Goal: Task Accomplishment & Management: Complete application form

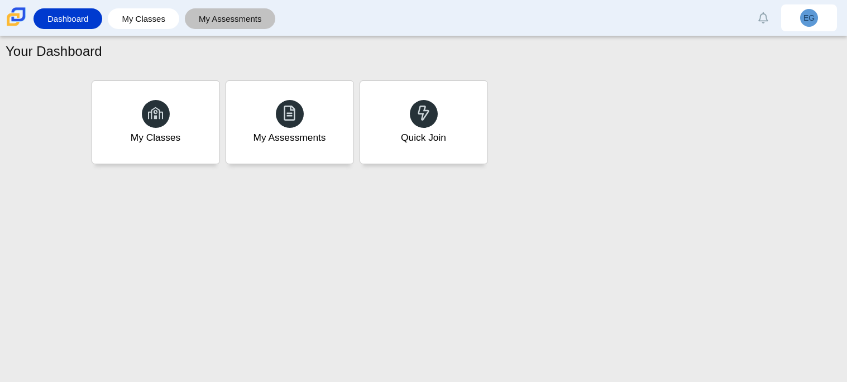
click at [218, 24] on link "My Assessments" at bounding box center [230, 18] width 80 height 21
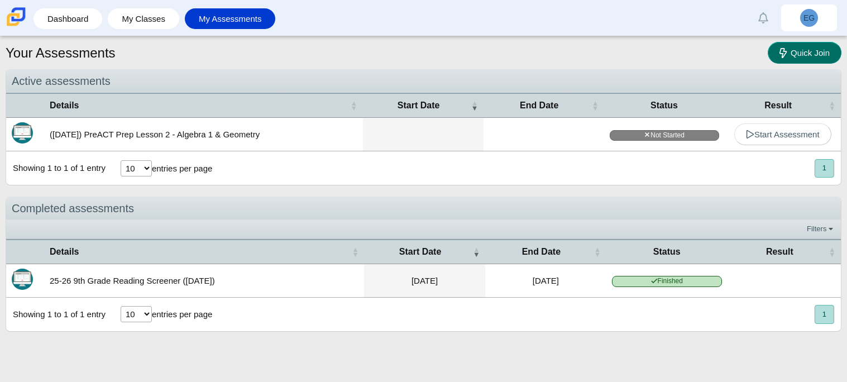
click at [782, 46] on link "Quick Join" at bounding box center [804, 53] width 74 height 22
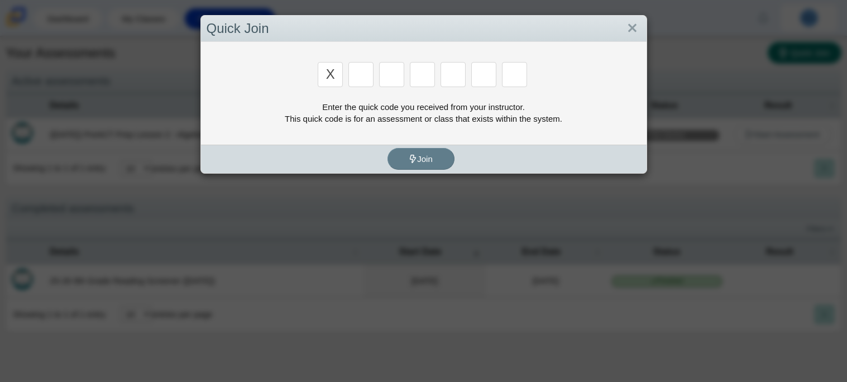
type input "x"
type input "d"
type input "5"
type input "4"
type input "v"
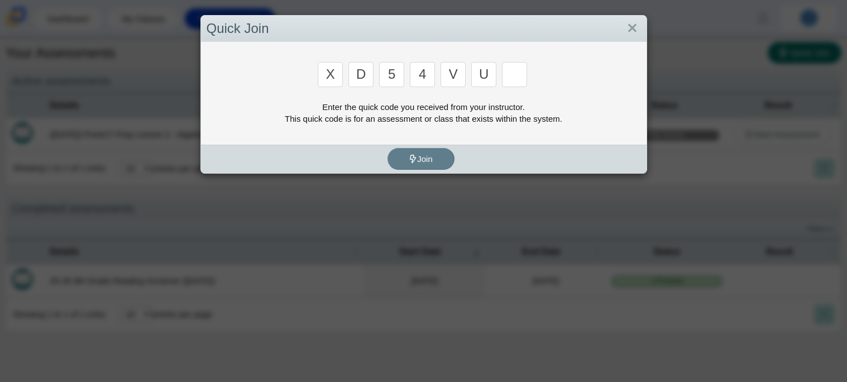
type input "u"
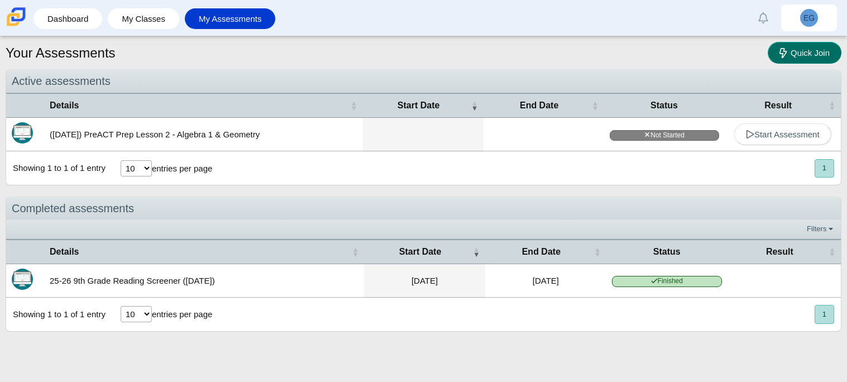
type input "t"
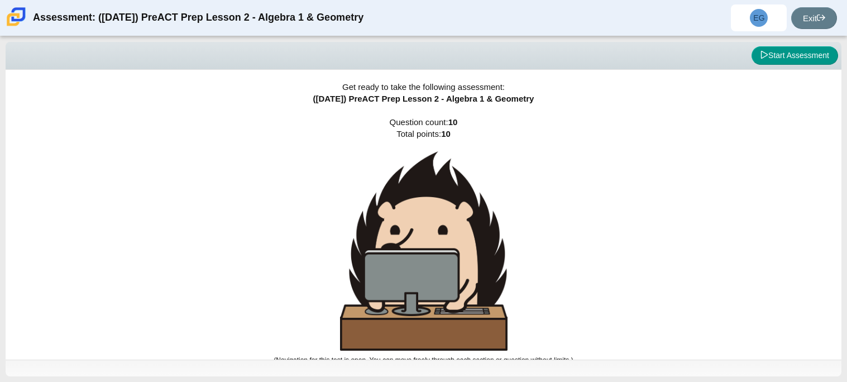
scroll to position [6, 0]
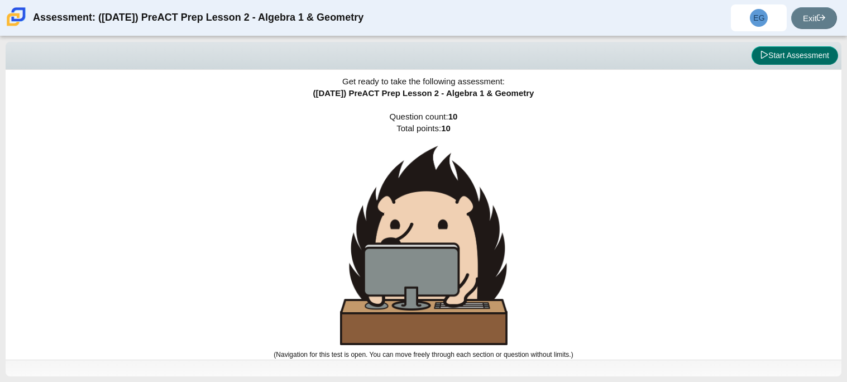
click at [757, 60] on button "Start Assessment" at bounding box center [794, 55] width 87 height 19
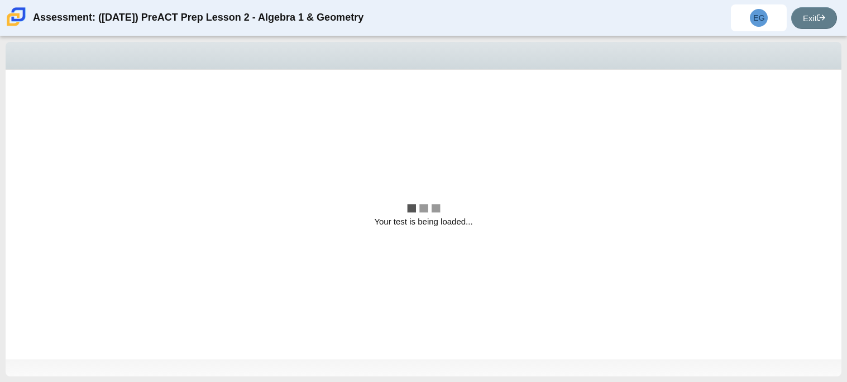
scroll to position [0, 0]
select select "bbf5d072-3e0b-44c4-9a12-6e7c9033f65b"
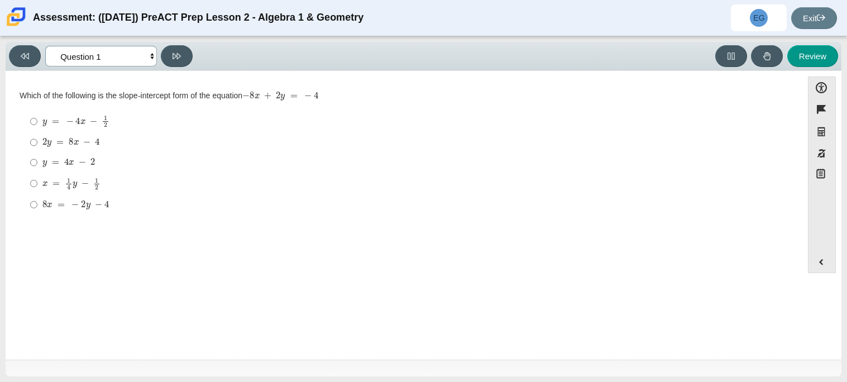
click at [133, 55] on select "Questions Question 1 Question 2 Question 3 Question 4 Question 5 Question 6 Que…" at bounding box center [101, 56] width 112 height 21
click at [215, 199] on div "8 x = − 2 y − 4" at bounding box center [412, 204] width 740 height 11
click at [37, 199] on input "8 x = − 2 y − 4 8 x = − 2 y − 4" at bounding box center [33, 204] width 7 height 20
radio input "true"
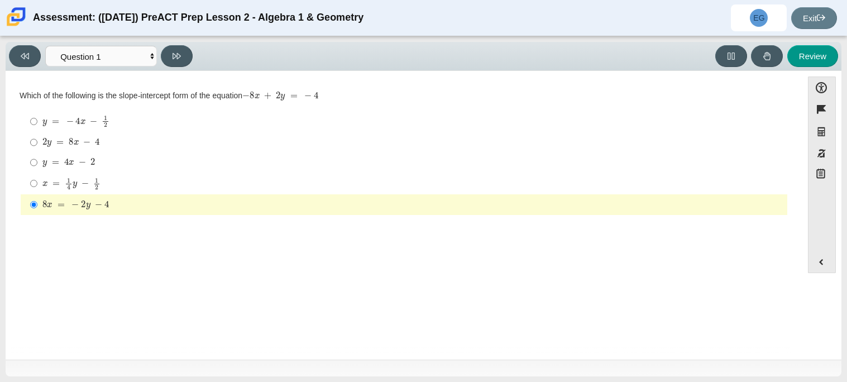
click at [117, 123] on div "y = − 4 x − 1 2" at bounding box center [412, 121] width 740 height 12
click at [37, 123] on input "y = − 4 x − 1 2 y = − 4 x − 1 2" at bounding box center [33, 122] width 7 height 22
radio input "true"
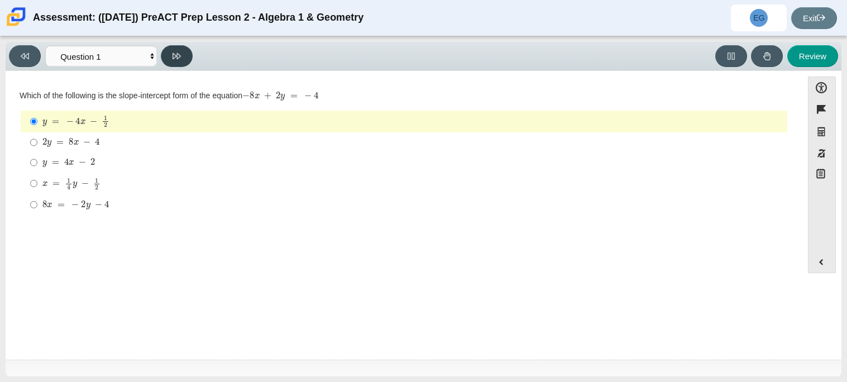
click at [184, 61] on button at bounding box center [177, 56] width 32 height 22
select select "ed62e223-81bd-4cbf-ab48-ab975844bd1f"
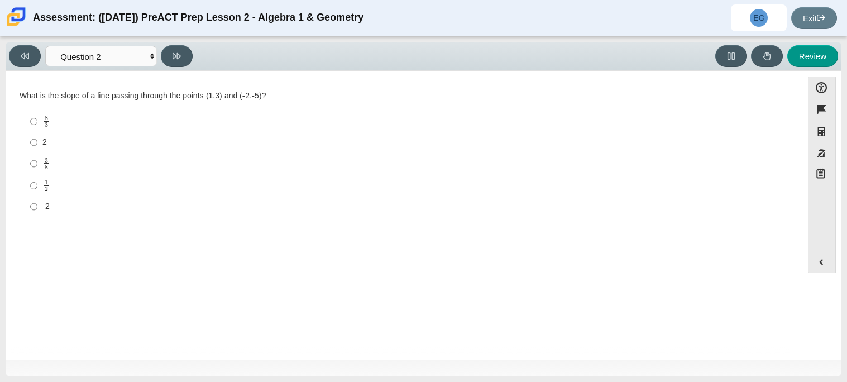
click at [52, 161] on div "3 8" at bounding box center [412, 163] width 740 height 13
click at [37, 161] on input "3 8 3 eighths" at bounding box center [33, 163] width 7 height 22
radio input "true"
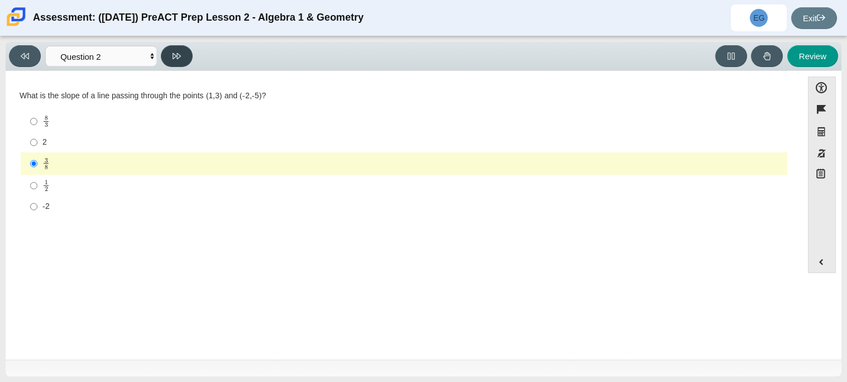
click at [179, 58] on icon at bounding box center [176, 56] width 8 height 8
select select "97f4f5fa-a52e-4fed-af51-565bfcdf47cb"
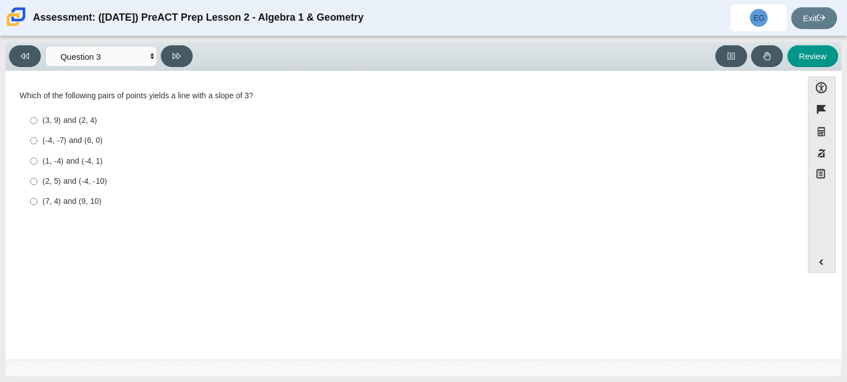
click at [100, 187] on label "(2, 5) and (-4, -10) (2, 5) and (-4, -10)" at bounding box center [404, 181] width 765 height 20
click at [37, 187] on input "(2, 5) and (-4, -10) (2, 5) and (-4, -10)" at bounding box center [33, 181] width 7 height 20
radio input "true"
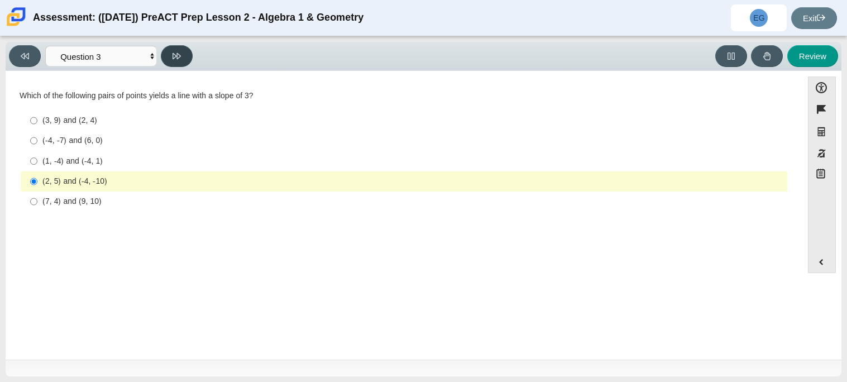
click at [176, 60] on button at bounding box center [177, 56] width 32 height 22
select select "89427bb7-e313-4f00-988f-8b8255897029"
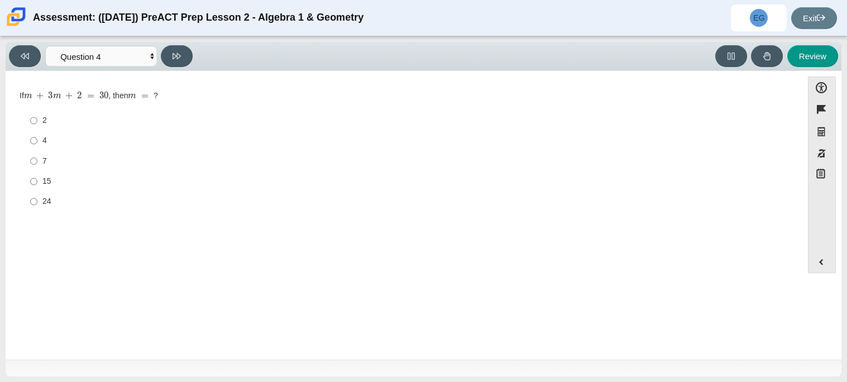
click at [47, 180] on div "15" at bounding box center [412, 181] width 740 height 11
click at [37, 180] on input "15 15" at bounding box center [33, 181] width 7 height 20
radio input "true"
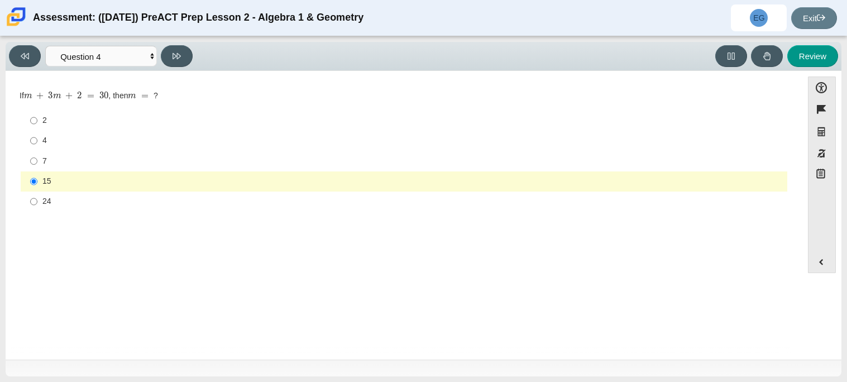
click at [47, 167] on label "7 7" at bounding box center [404, 161] width 765 height 20
click at [37, 167] on input "7 7" at bounding box center [33, 161] width 7 height 20
radio input "true"
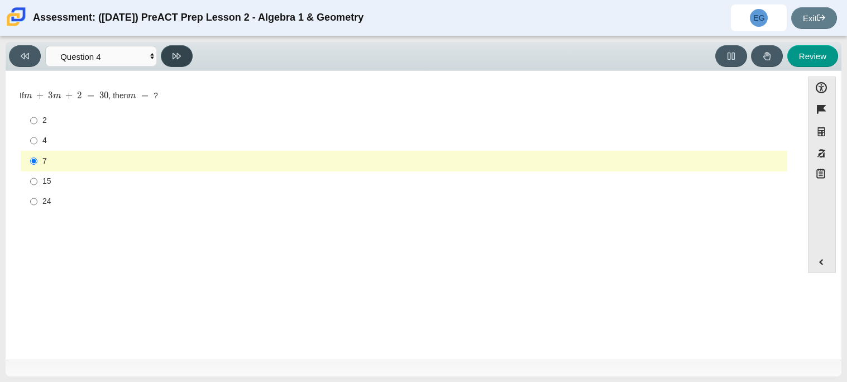
click at [176, 59] on icon at bounding box center [176, 56] width 8 height 8
select select "489dcffd-4e6a-49cf-a9d6-ad1d4a911a4e"
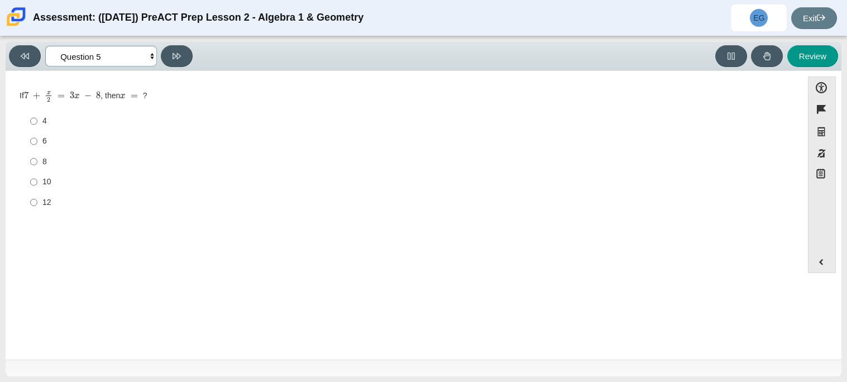
click at [104, 58] on select "Questions Question 1 Question 2 Question 3 Question 4 Question 5 Question 6 Que…" at bounding box center [101, 56] width 112 height 21
click at [30, 147] on input "6 6" at bounding box center [33, 141] width 7 height 20
radio input "true"
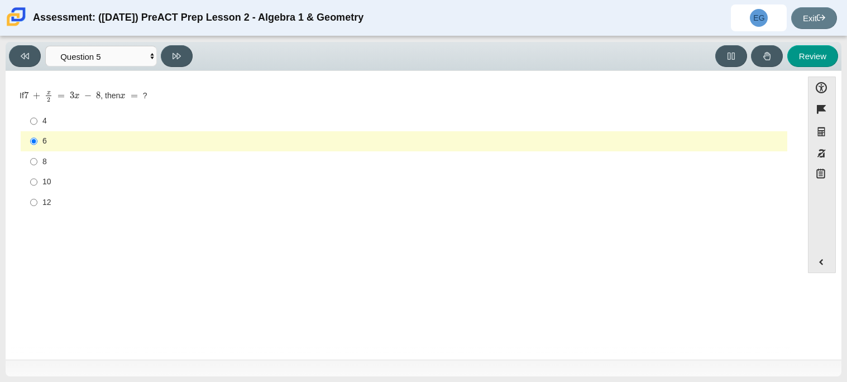
click at [53, 121] on div "4" at bounding box center [412, 121] width 740 height 11
click at [37, 121] on input "4 4" at bounding box center [33, 121] width 7 height 20
radio input "true"
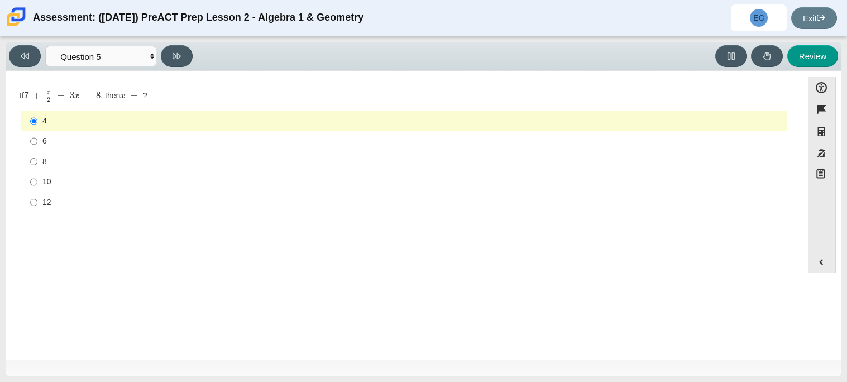
click at [50, 148] on label "6 6" at bounding box center [404, 141] width 765 height 20
click at [37, 148] on input "6 6" at bounding box center [33, 141] width 7 height 20
radio input "true"
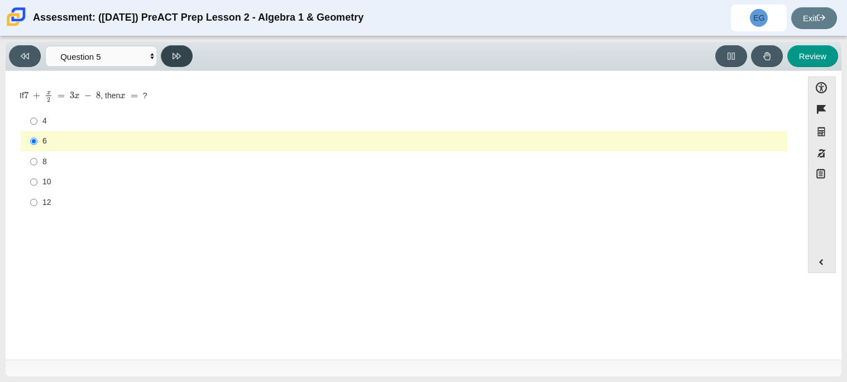
click at [174, 55] on icon at bounding box center [176, 56] width 8 height 8
select select "210571de-36a6-4d8e-a361-ceff8ef801dc"
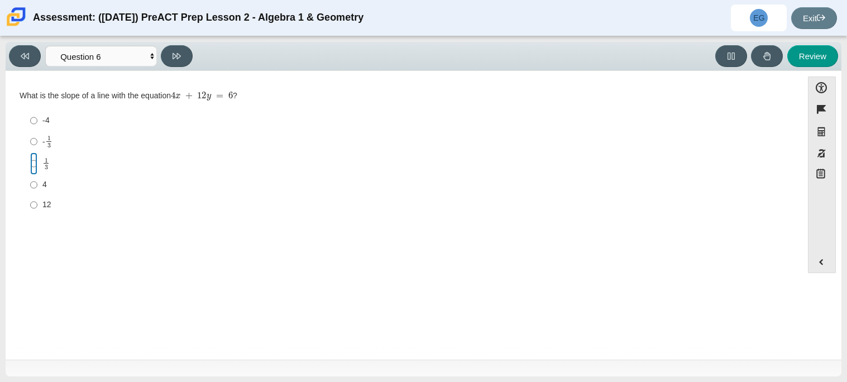
click at [32, 156] on input "1 3 1 third" at bounding box center [33, 163] width 7 height 22
radio input "true"
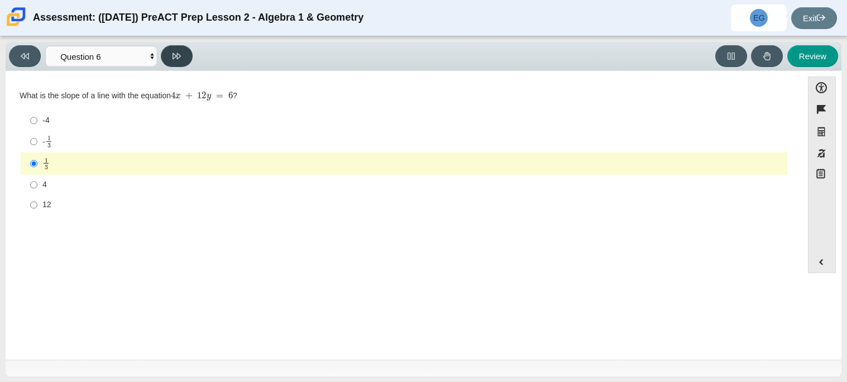
click at [176, 52] on icon at bounding box center [176, 56] width 8 height 8
select select "ec95ace6-bebc-42b8-9428-40567494d4da"
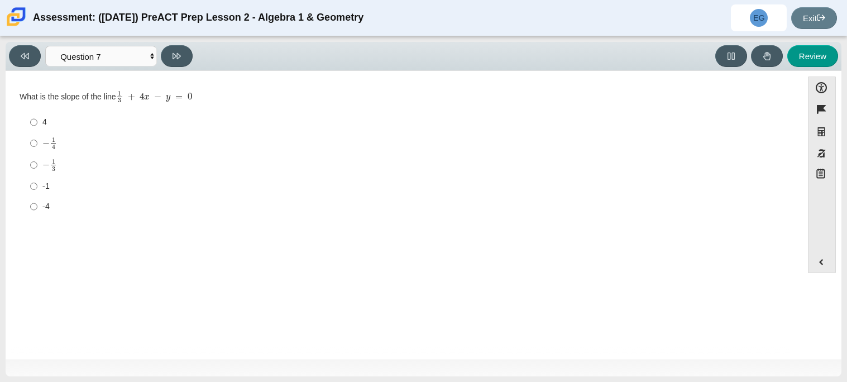
click at [27, 124] on label "4 4" at bounding box center [404, 122] width 765 height 20
click at [30, 124] on input "4 4" at bounding box center [33, 122] width 7 height 20
radio input "true"
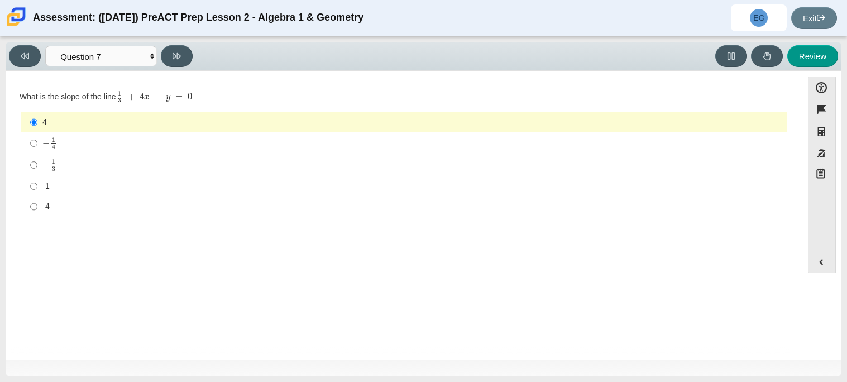
click at [57, 167] on mjx-container "− 1 3" at bounding box center [49, 163] width 15 height 21
click at [37, 167] on input "− 1 3 negative 1 third" at bounding box center [33, 165] width 7 height 22
radio input "true"
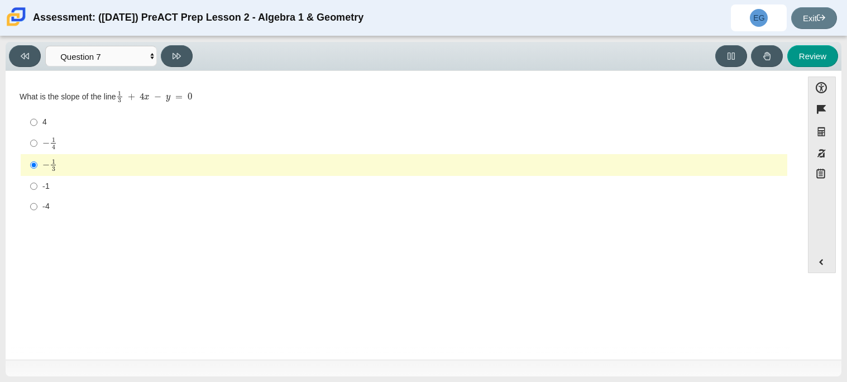
click at [77, 147] on div "− 1 4" at bounding box center [412, 143] width 740 height 12
click at [37, 147] on input "− 1 4 negative 1 fourth" at bounding box center [33, 143] width 7 height 22
radio input "true"
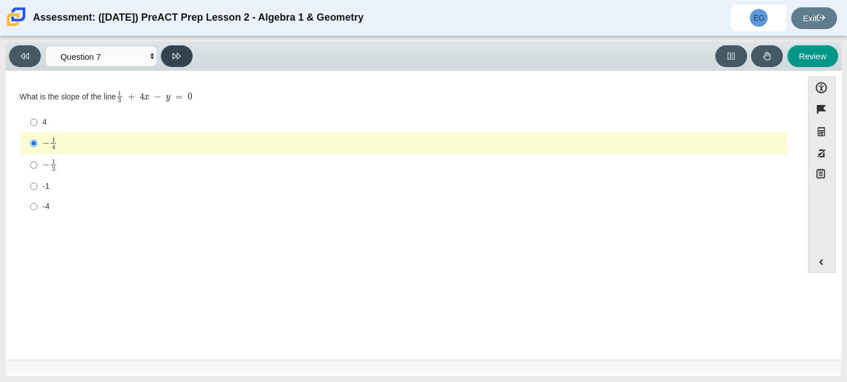
click at [180, 58] on icon at bounding box center [176, 56] width 8 height 8
select select "ce81fe10-bf29-4b5e-8bd7-4f47f2fed4d8"
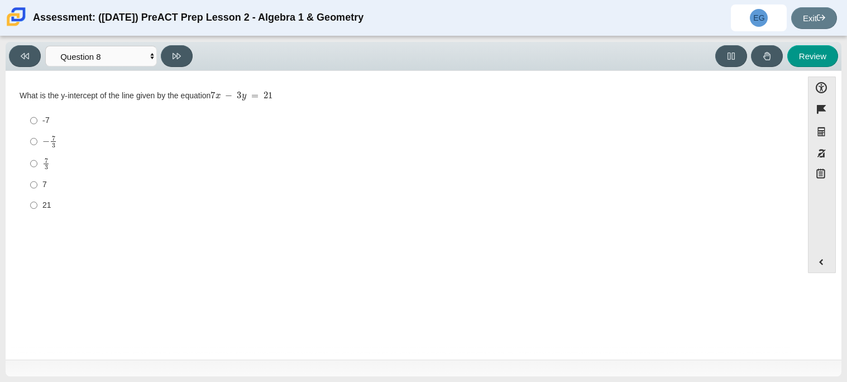
click at [47, 167] on mjx-frac "Assessment items" at bounding box center [45, 164] width 7 height 12
click at [37, 167] on input "7 3 7 thirds" at bounding box center [33, 163] width 7 height 22
radio input "true"
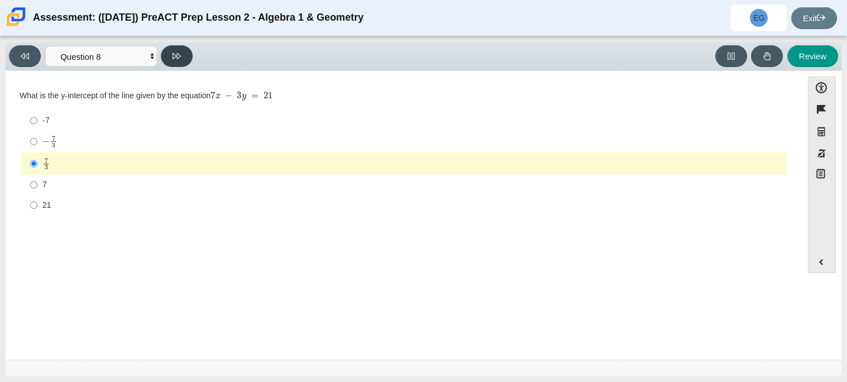
click at [166, 58] on button at bounding box center [177, 56] width 32 height 22
select select "14773eaf-2ca1-47ae-afe7-a624a56f34b3"
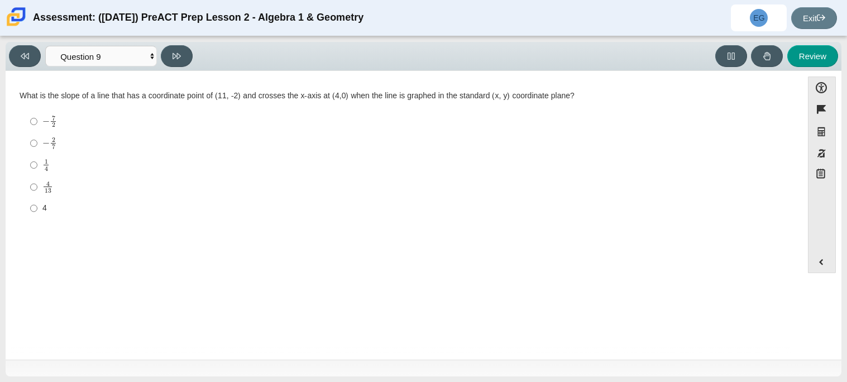
click at [60, 128] on label "− 7 2 negative 7 halves" at bounding box center [404, 122] width 765 height 22
click at [37, 128] on input "− 7 2 negative 7 halves" at bounding box center [33, 122] width 7 height 22
radio input "true"
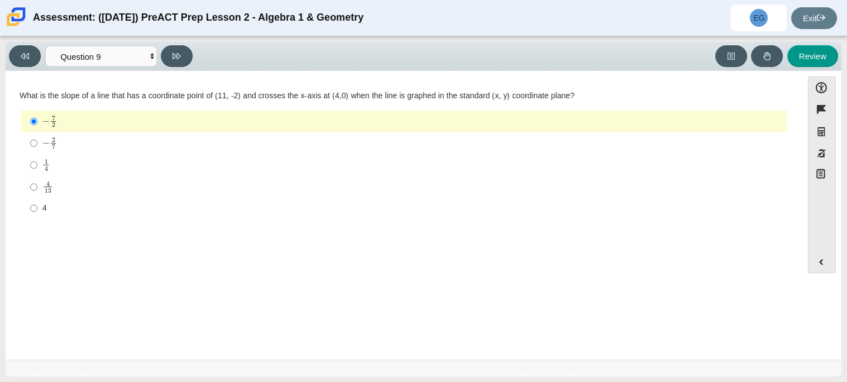
click at [57, 186] on div "4 13" at bounding box center [412, 187] width 740 height 13
click at [37, 186] on input "4 13 4 over 13" at bounding box center [33, 187] width 7 height 22
radio input "true"
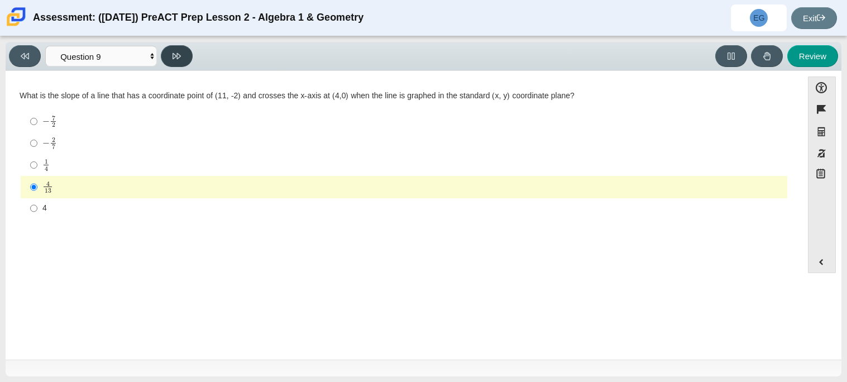
click at [175, 53] on icon at bounding box center [176, 56] width 8 height 8
select select "96b71634-eacb-4f7e-8aef-411727d9bcba"
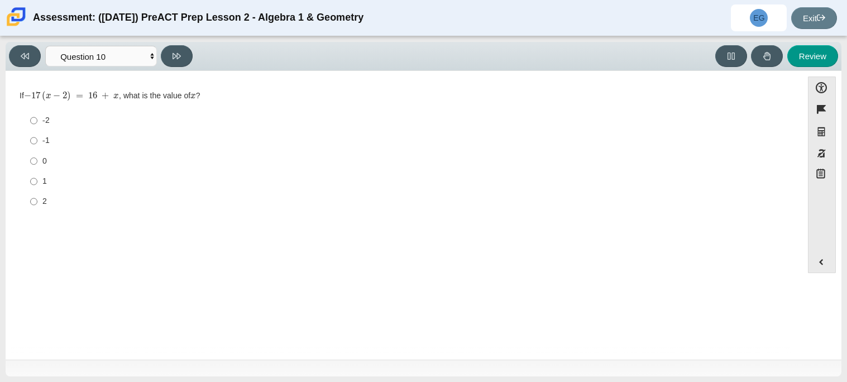
click at [40, 160] on label "0 0" at bounding box center [404, 161] width 765 height 20
click at [37, 160] on input "0 0" at bounding box center [33, 161] width 7 height 20
radio input "true"
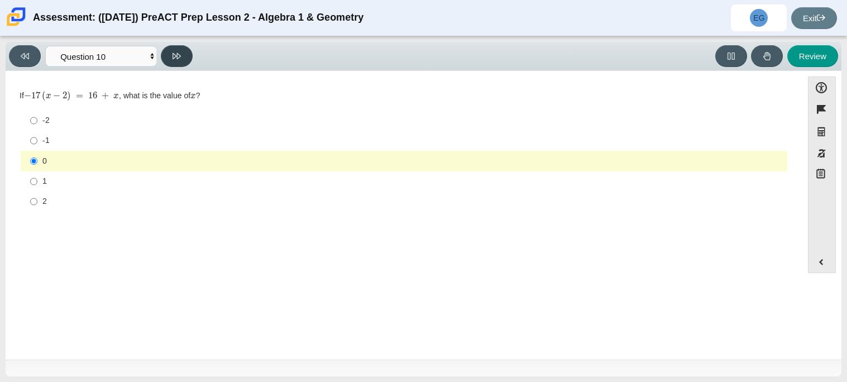
click at [175, 53] on icon at bounding box center [176, 56] width 8 height 6
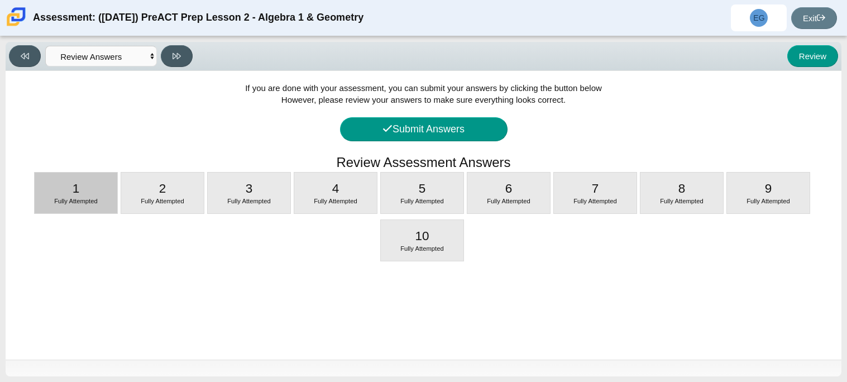
click at [81, 206] on div "1 Fully Attempted" at bounding box center [76, 192] width 83 height 41
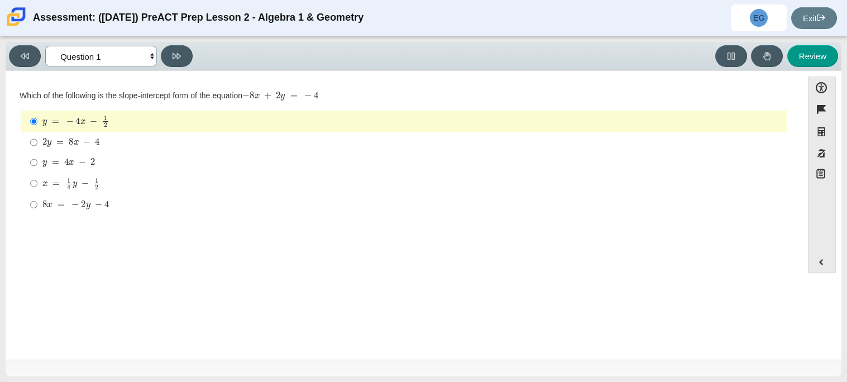
click at [135, 60] on select "Questions Question 1 Question 2 Question 3 Question 4 Question 5 Question 6 Que…" at bounding box center [101, 56] width 112 height 21
select select "review"
click at [45, 46] on select "Questions Question 1 Question 2 Question 3 Question 4 Question 5 Question 6 Que…" at bounding box center [101, 56] width 112 height 21
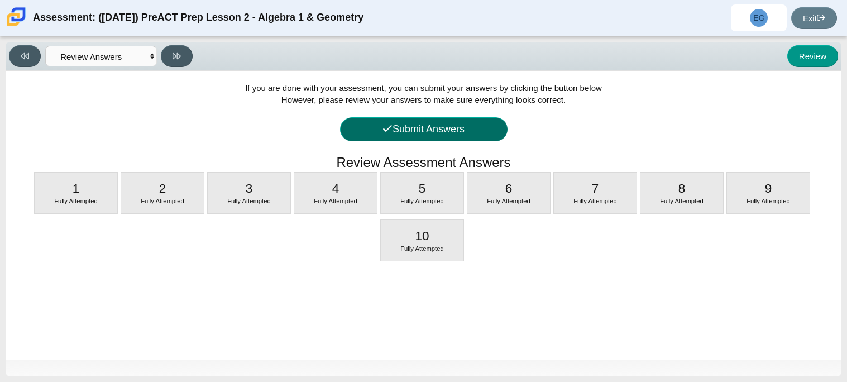
click at [493, 127] on button "Submit Answers" at bounding box center [423, 129] width 167 height 24
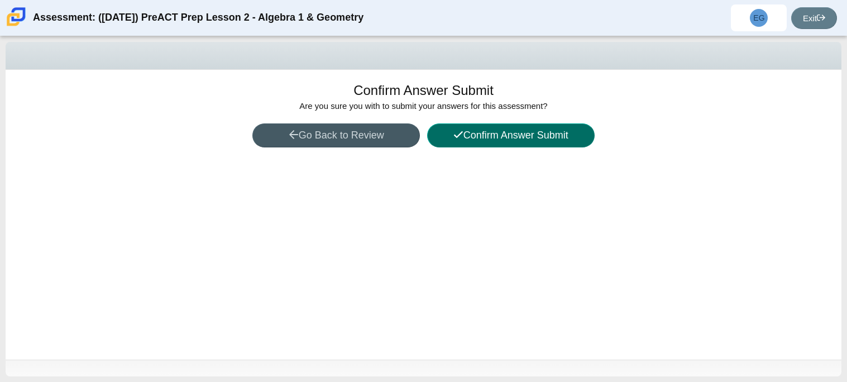
click at [491, 145] on button "Confirm Answer Submit" at bounding box center [510, 135] width 167 height 24
